Goal: Use online tool/utility

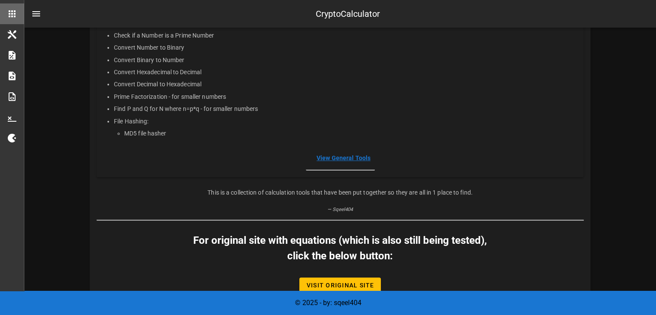
scroll to position [247, 0]
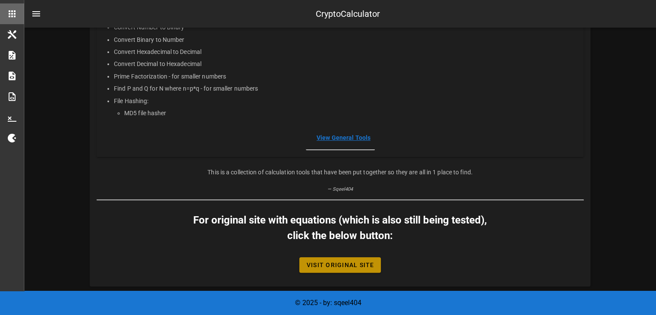
click at [338, 266] on span "Visit Original Site" at bounding box center [340, 264] width 68 height 7
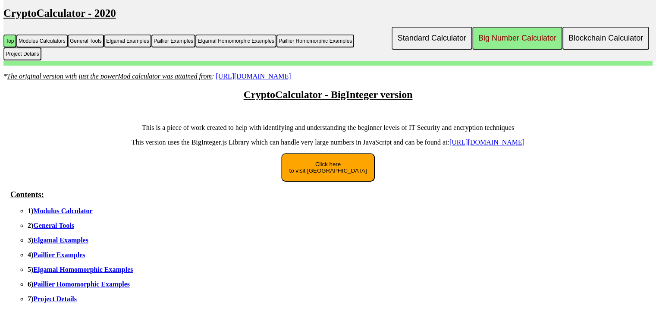
scroll to position [158, 0]
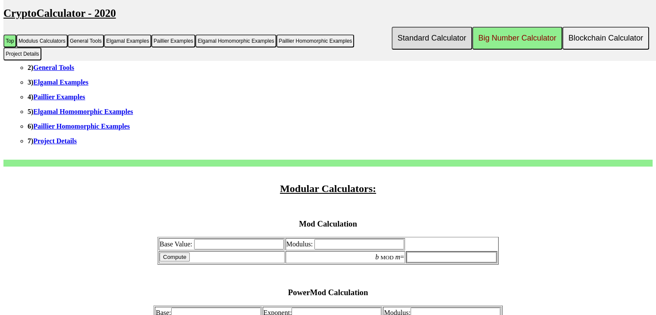
click at [430, 40] on button "Standard Calculator" at bounding box center [432, 38] width 81 height 23
